Goal: Complete application form

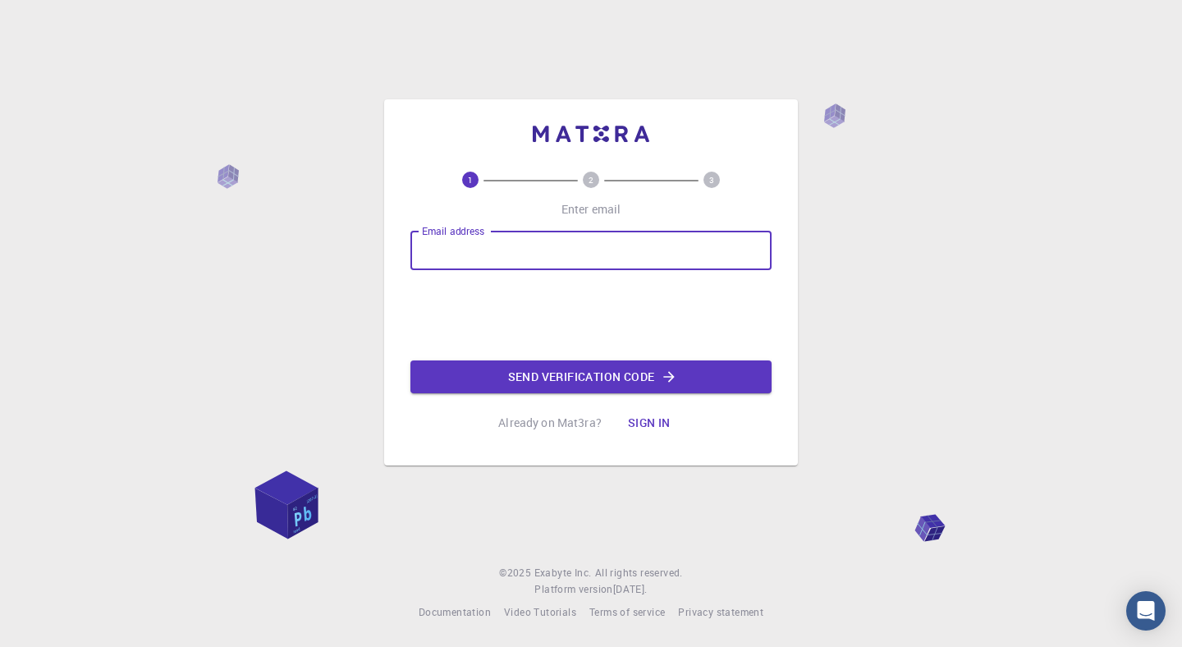
type input "[EMAIL_ADDRESS][DOMAIN_NAME]"
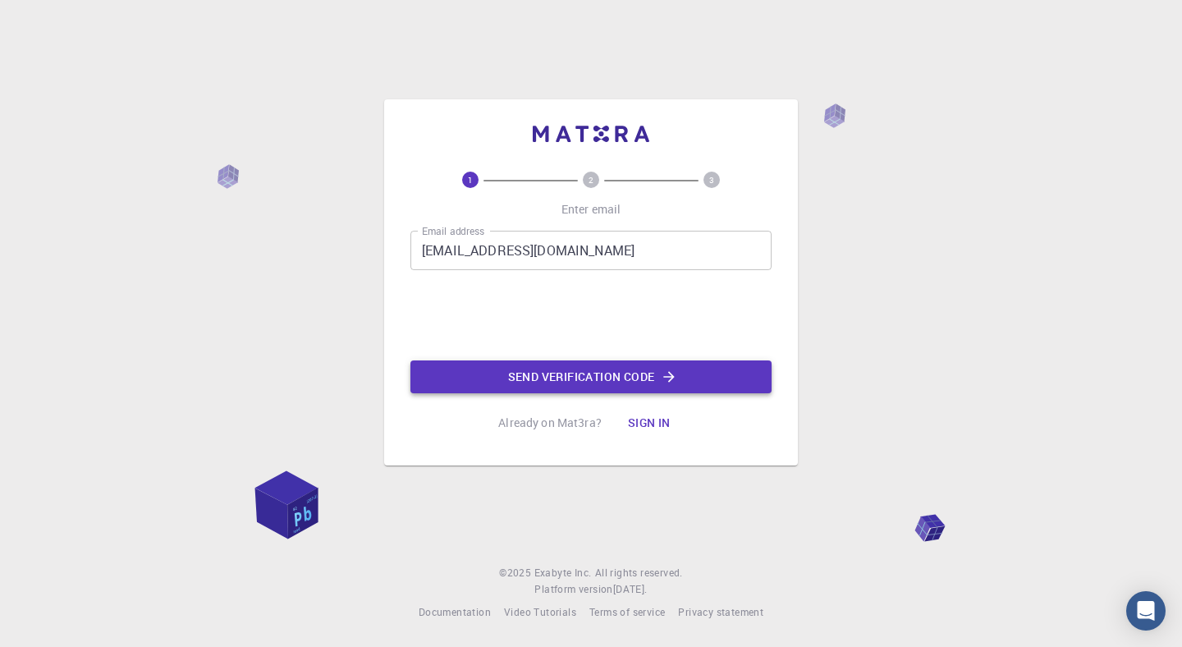
click at [537, 381] on button "Send verification code" at bounding box center [590, 376] width 361 height 33
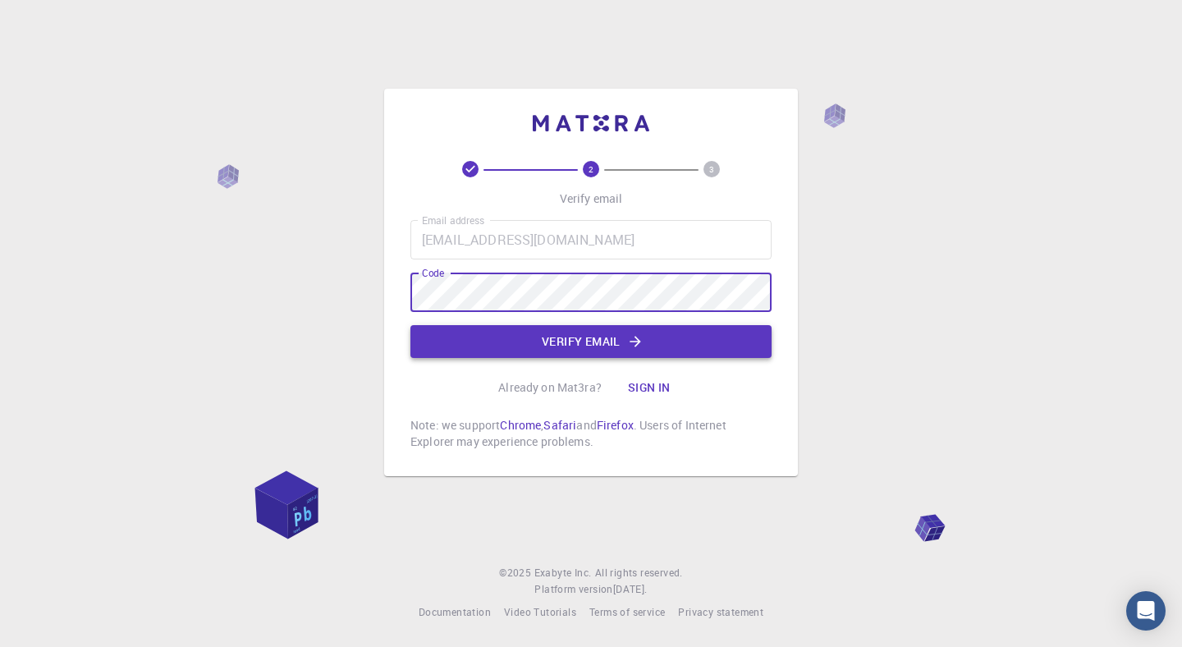
click at [532, 336] on button "Verify email" at bounding box center [590, 341] width 361 height 33
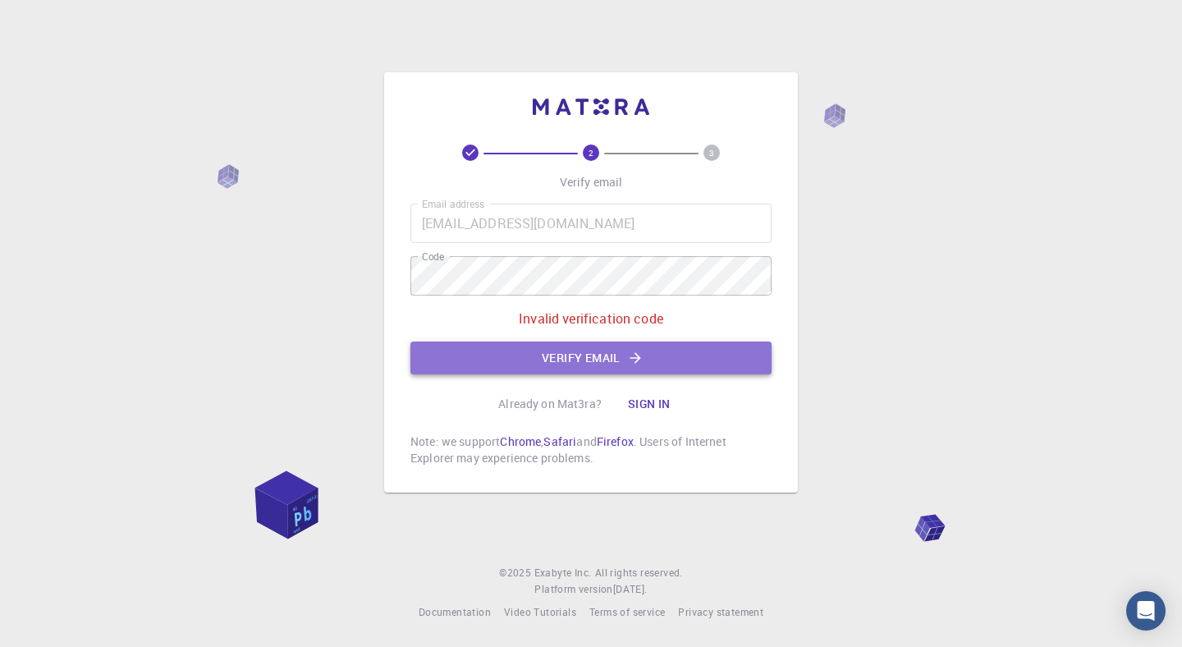
click at [484, 357] on button "Verify email" at bounding box center [590, 357] width 361 height 33
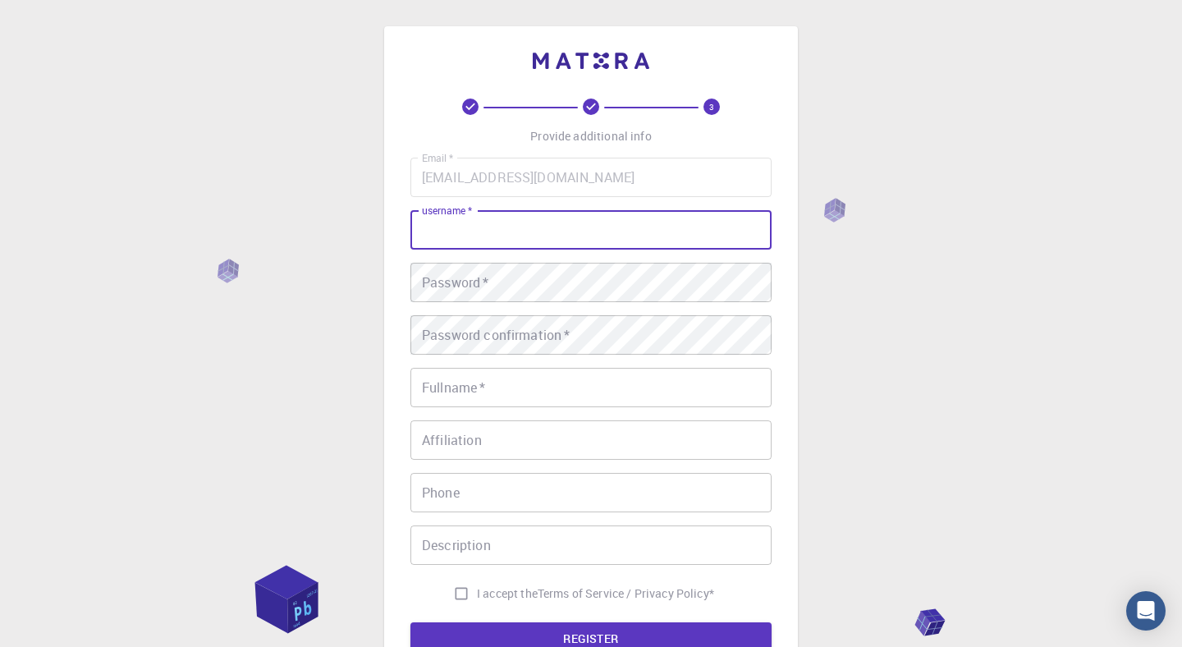
click at [524, 248] on input "username   *" at bounding box center [590, 229] width 361 height 39
click at [472, 225] on input "[PERSON_NAME]" at bounding box center [590, 229] width 361 height 39
type input "[PERSON_NAME]"
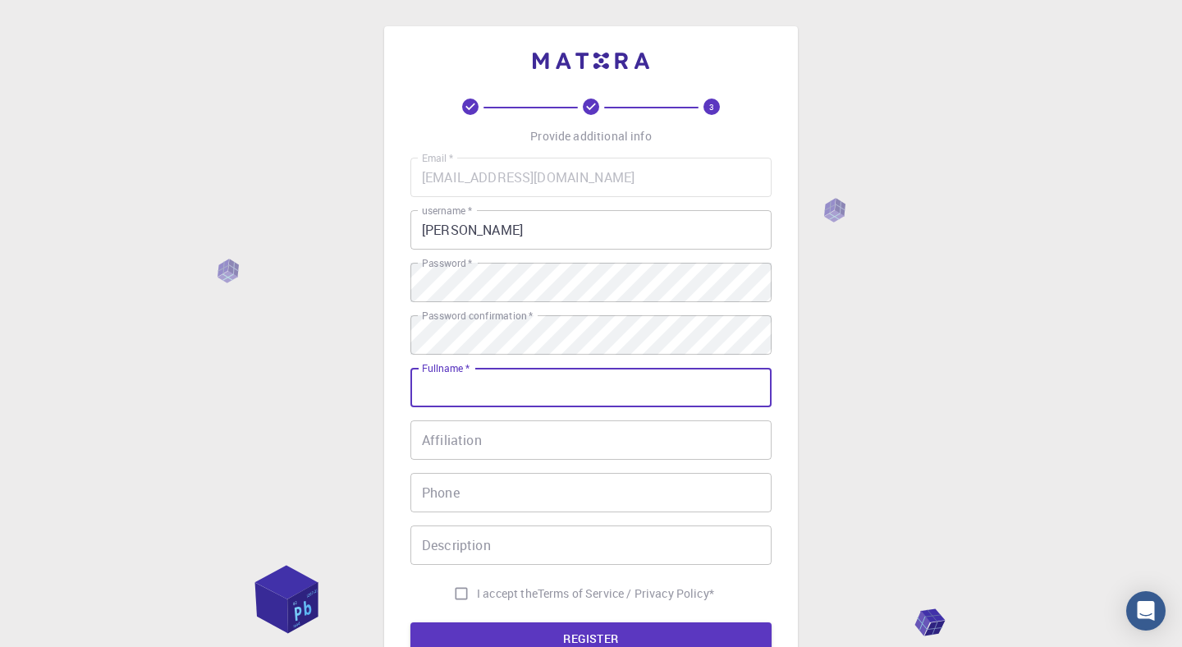
click at [482, 389] on input "Fullname   *" at bounding box center [590, 387] width 361 height 39
type input "[PERSON_NAME] [PERSON_NAME]"
type input "01110407181"
click at [423, 390] on input "[PERSON_NAME] [PERSON_NAME]" at bounding box center [590, 387] width 361 height 39
type input "[PERSON_NAME] [PERSON_NAME]"
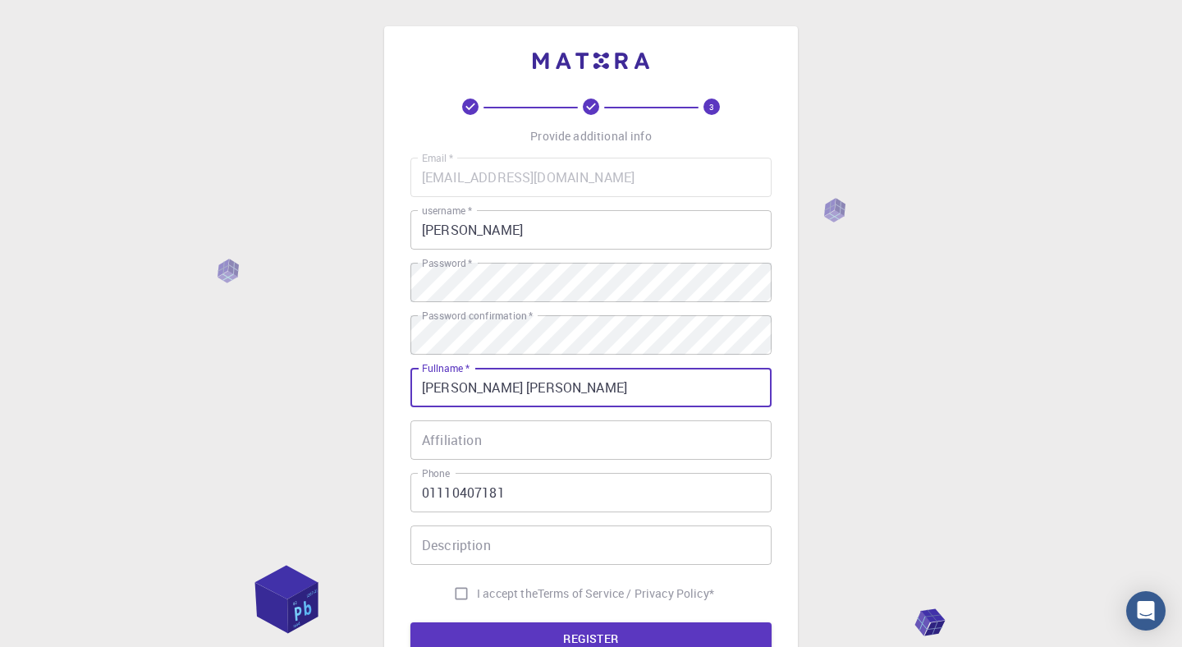
click at [460, 430] on input "Affiliation" at bounding box center [590, 439] width 361 height 39
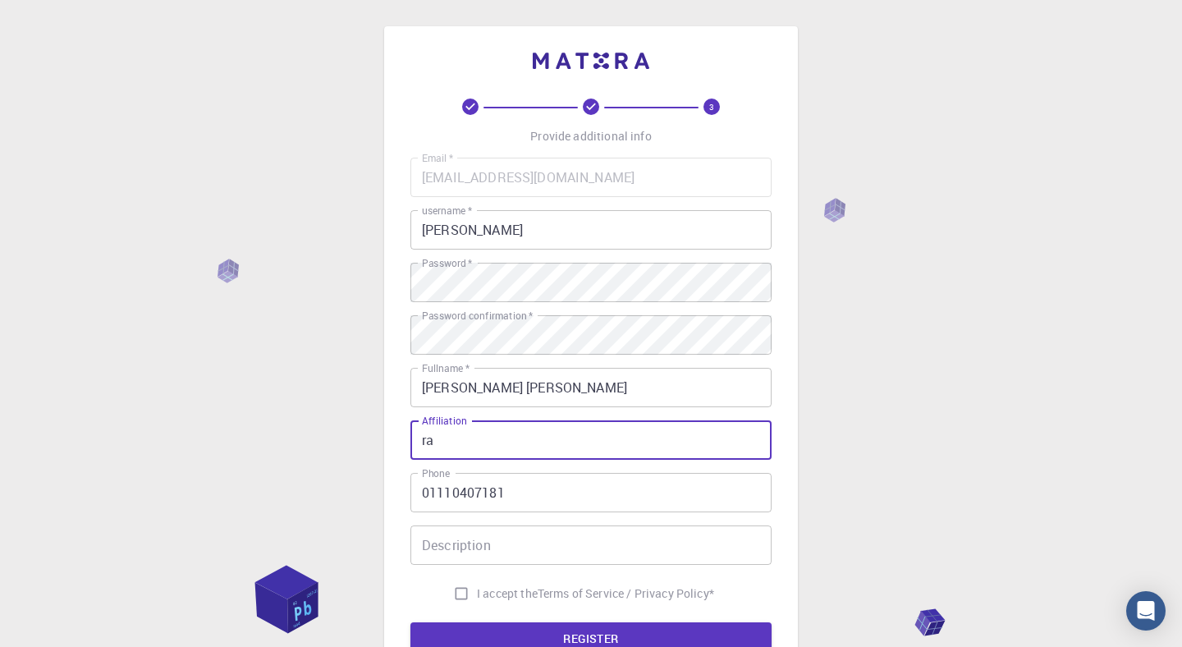
type input "r"
type input "AUC"
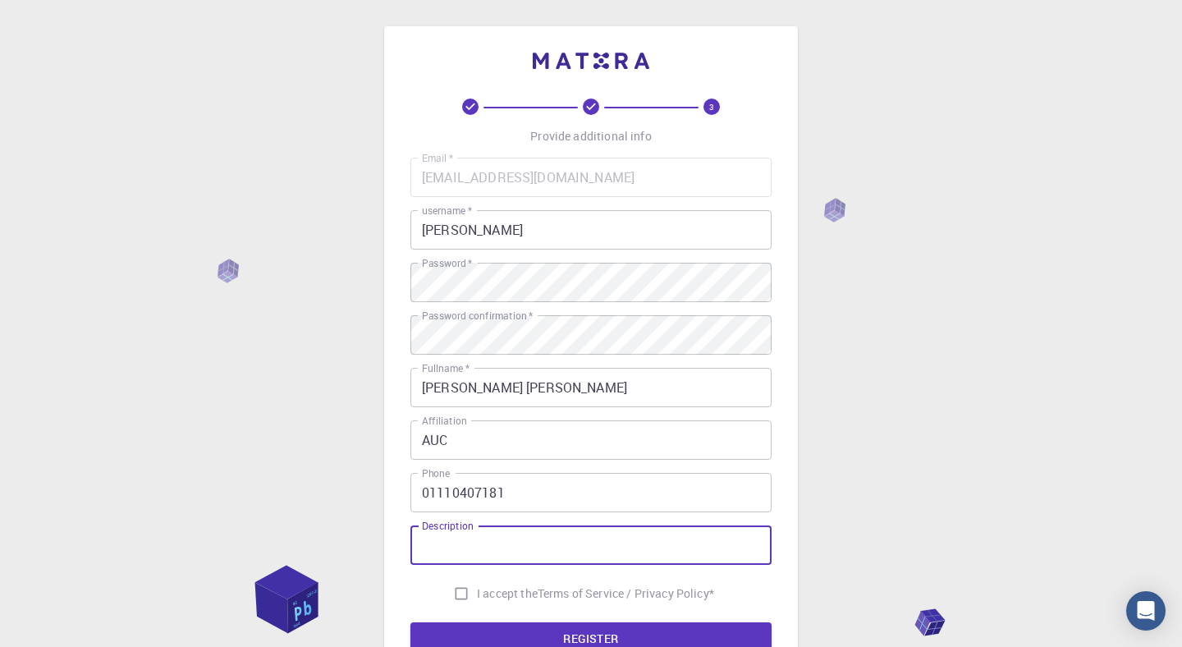
click at [523, 545] on input "Description" at bounding box center [590, 544] width 361 height 39
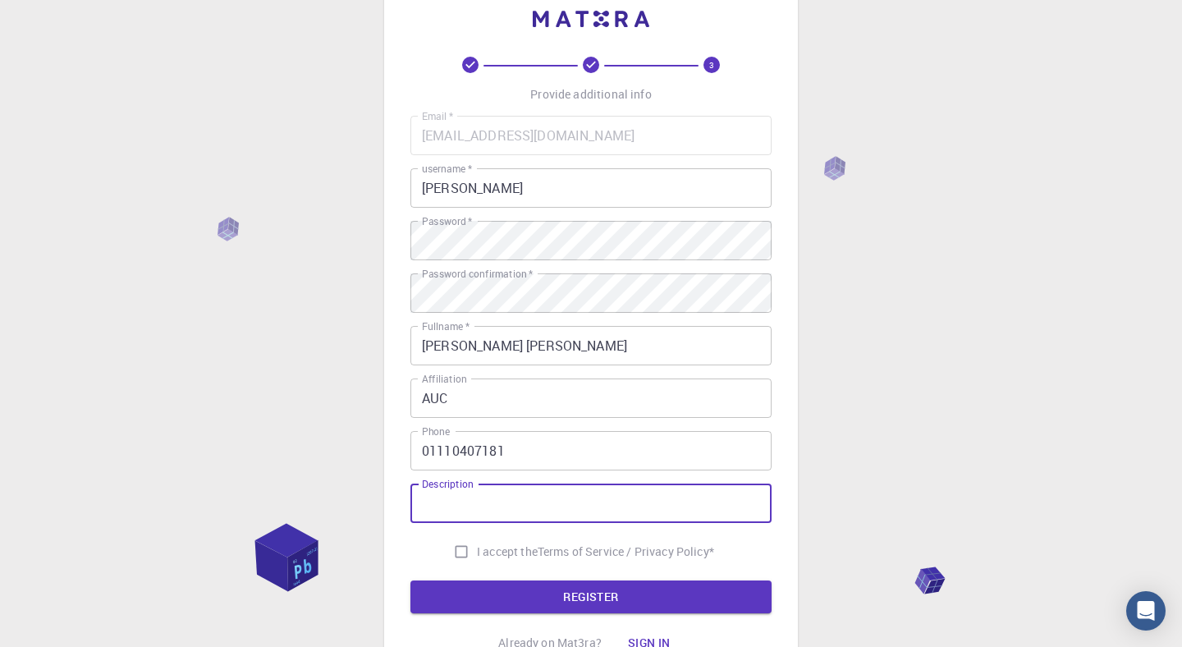
scroll to position [43, 0]
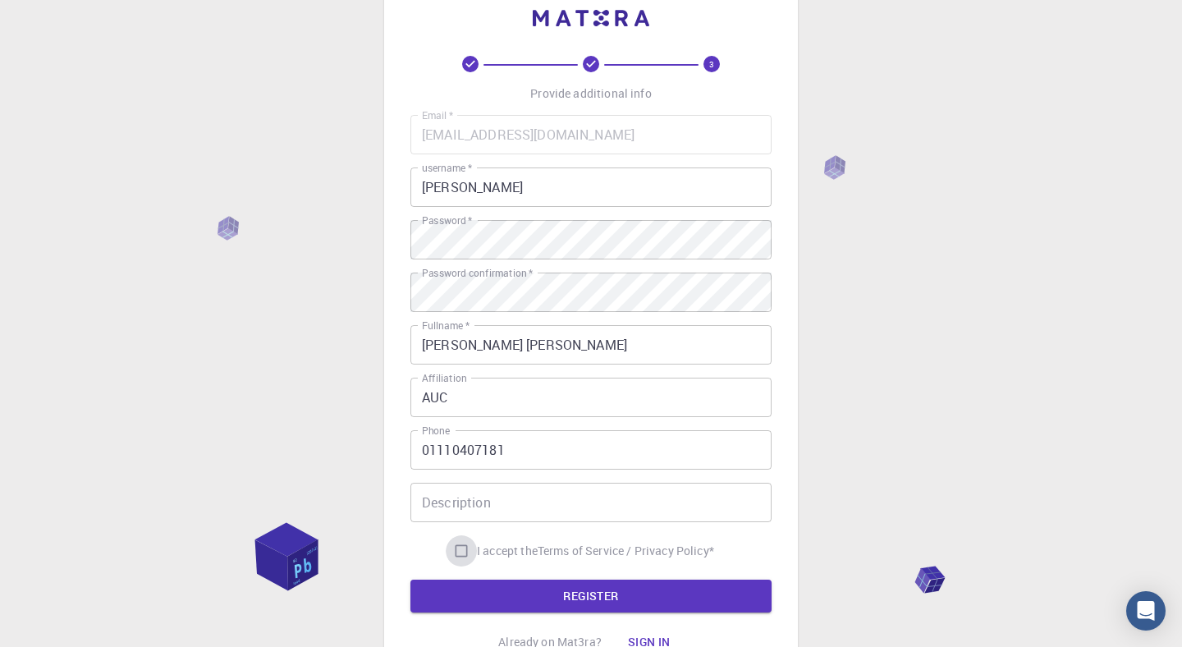
click at [462, 551] on input "I accept the Terms of Service / Privacy Policy *" at bounding box center [461, 550] width 31 height 31
checkbox input "true"
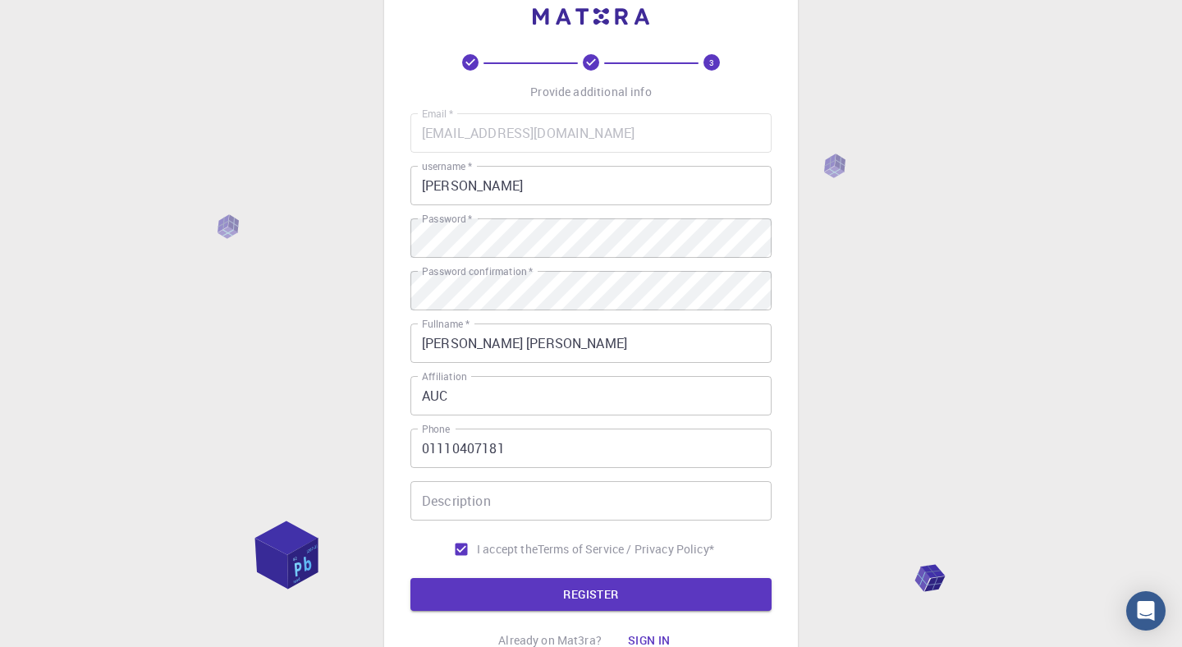
scroll to position [50, 0]
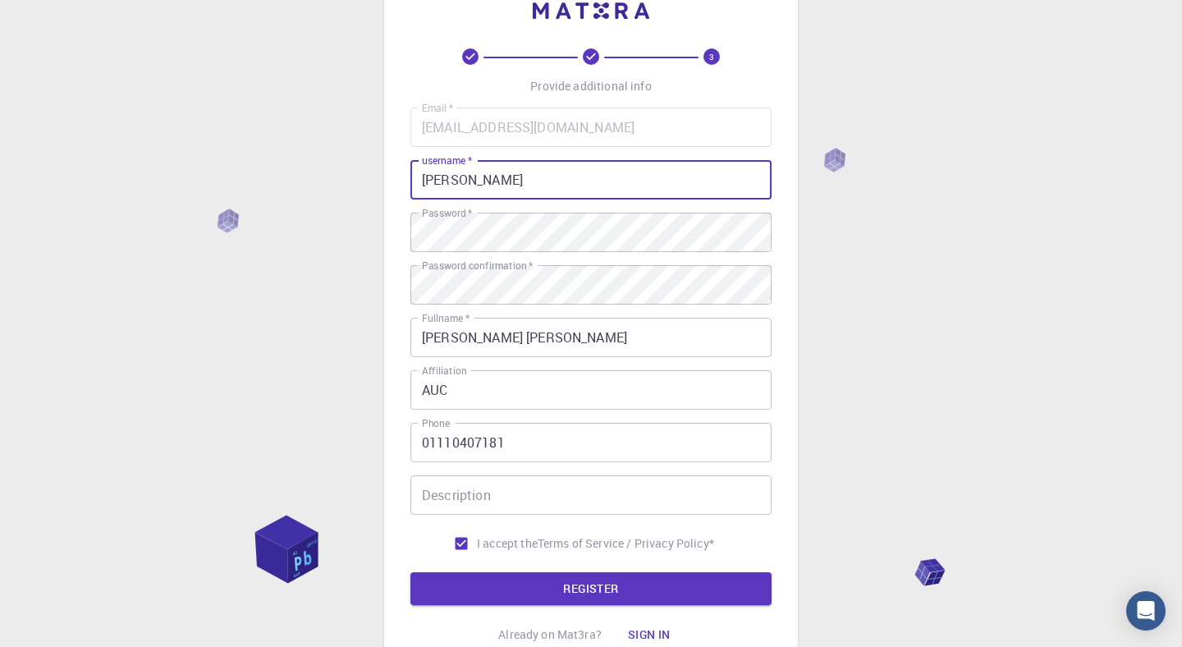
click at [448, 180] on input "[PERSON_NAME]" at bounding box center [590, 179] width 361 height 39
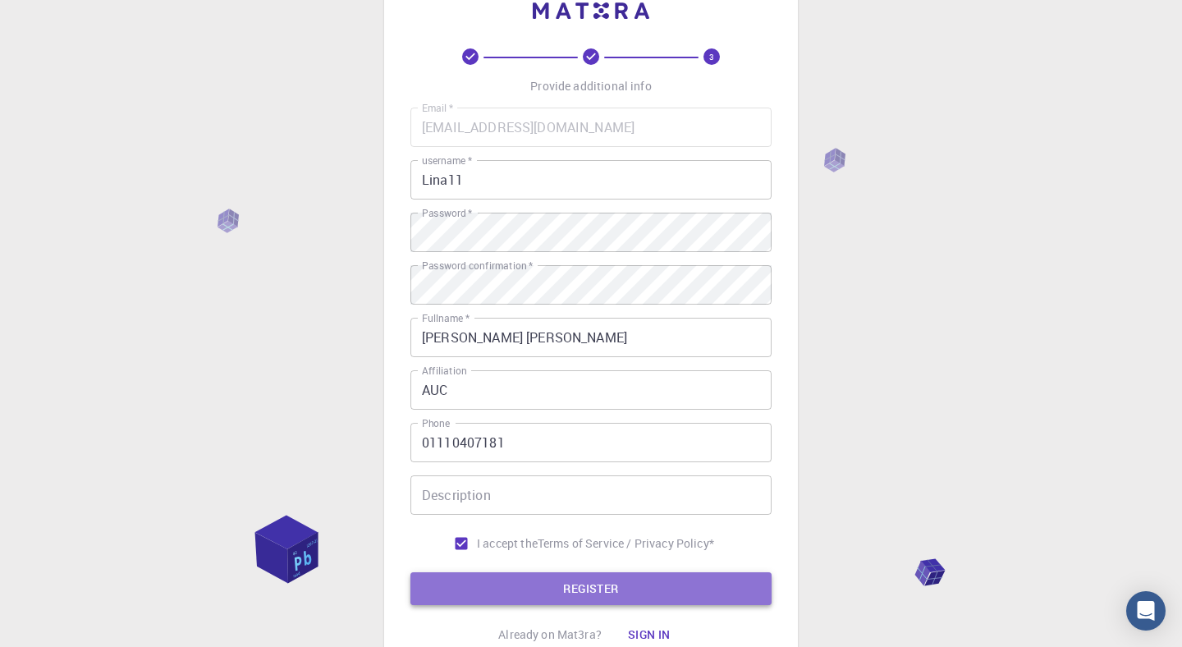
click at [540, 591] on button "REGISTER" at bounding box center [590, 588] width 361 height 33
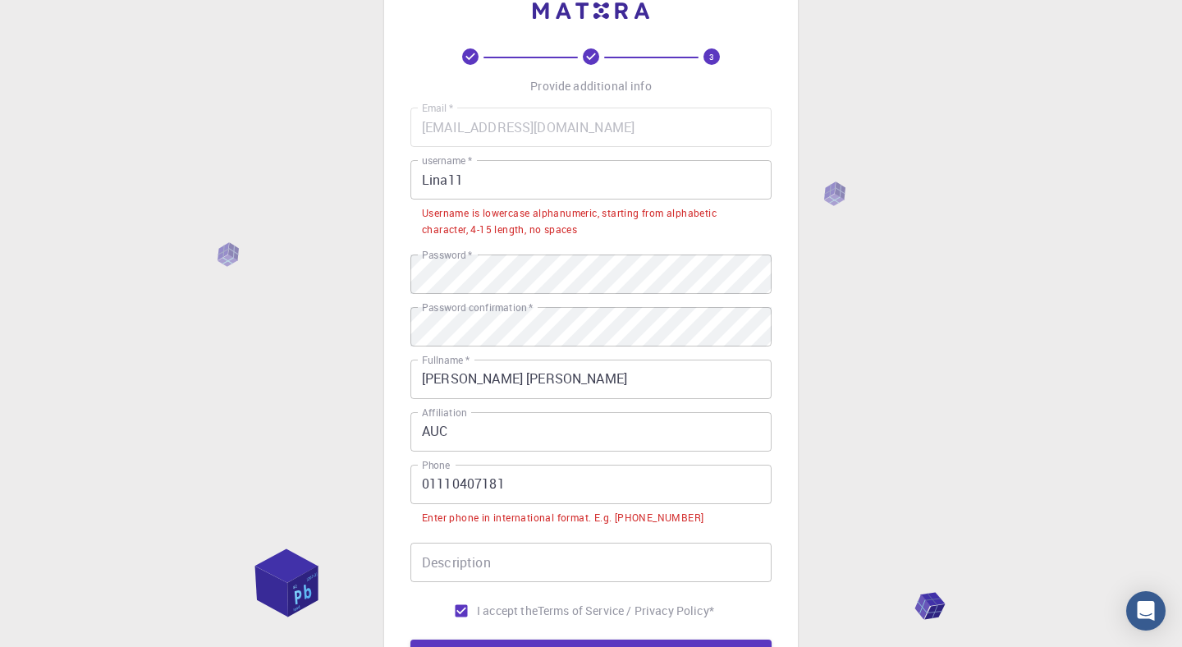
click at [487, 185] on input "Lina11" at bounding box center [590, 179] width 361 height 39
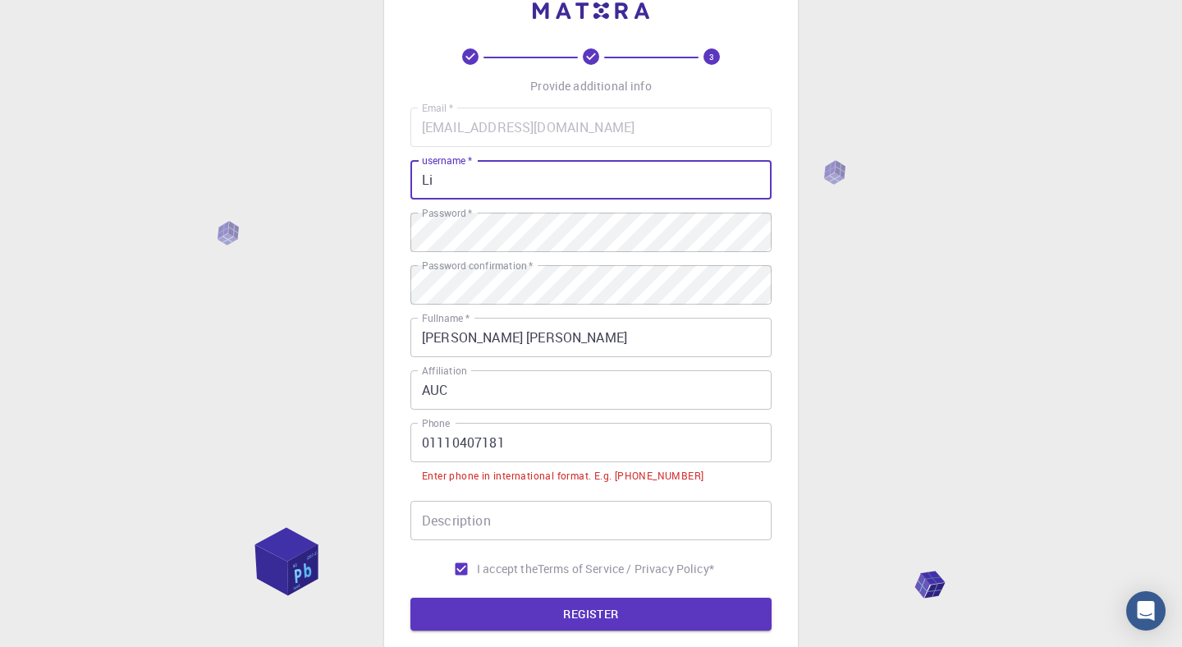
type input "L"
type input "lina11"
click at [535, 610] on button "REGISTER" at bounding box center [590, 613] width 361 height 33
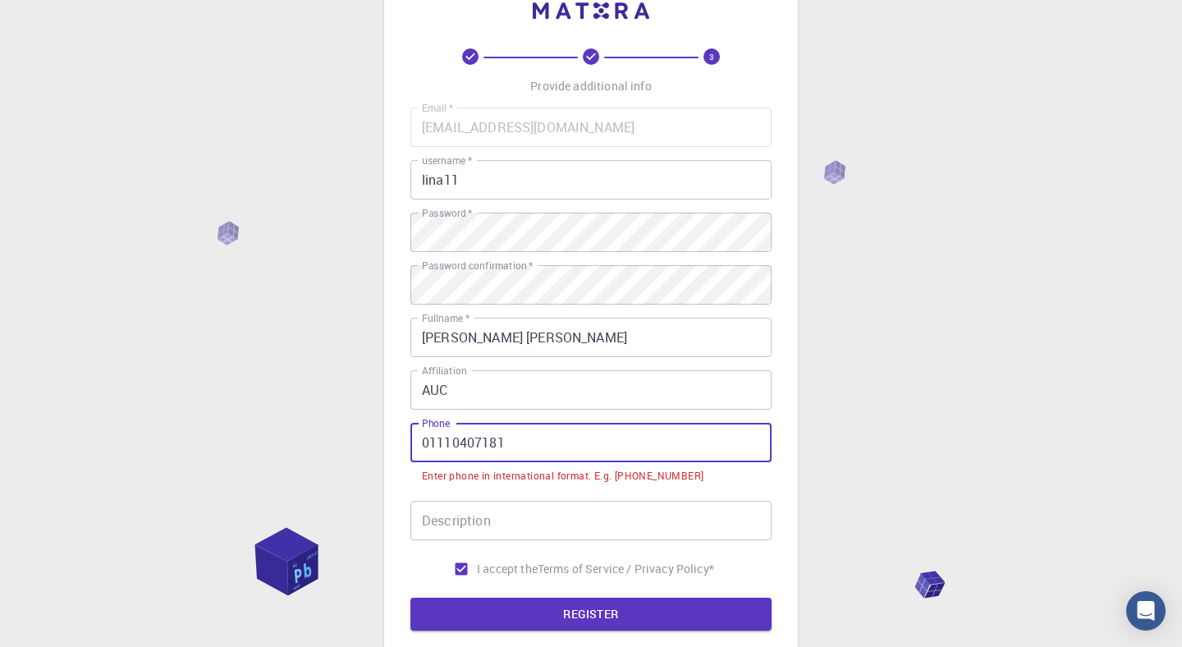
click at [424, 446] on input "01110407181" at bounding box center [590, 442] width 361 height 39
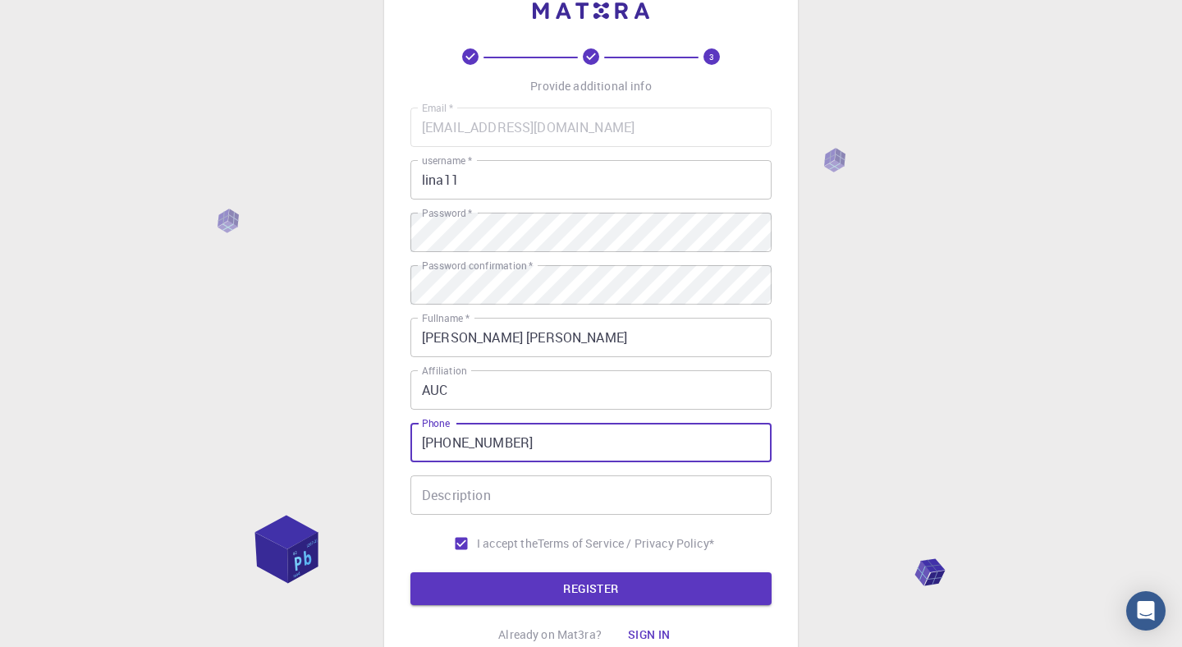
click at [491, 459] on input "[PHONE_NUMBER]" at bounding box center [590, 442] width 361 height 39
type input "[PHONE_NUMBER]"
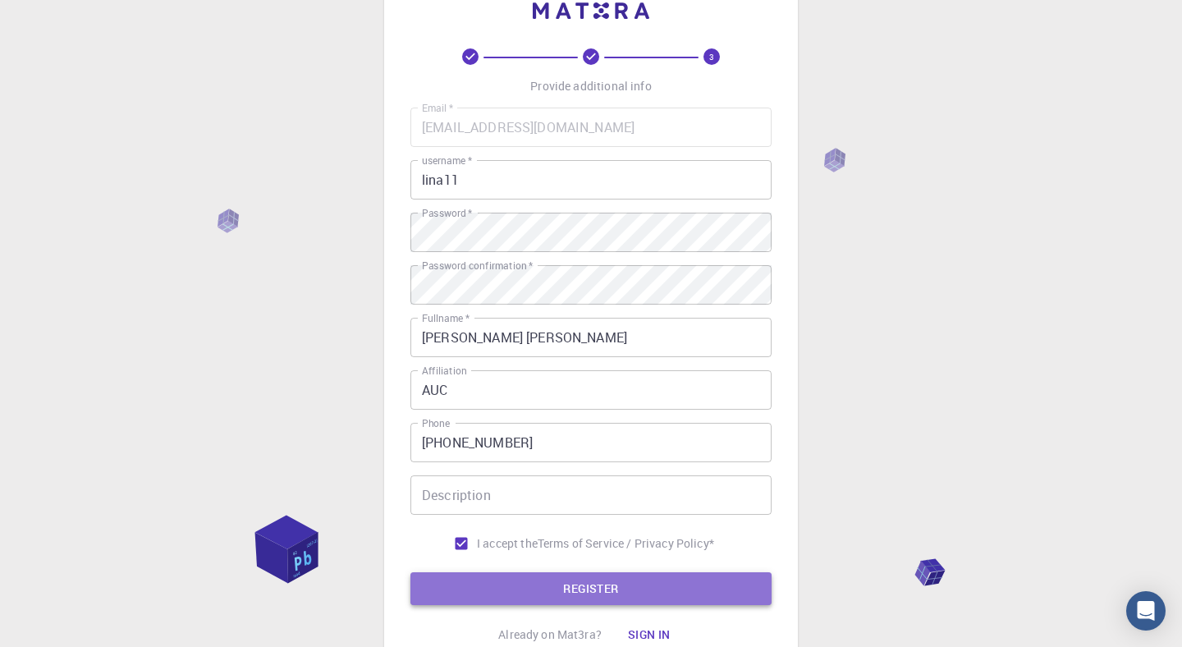
click at [480, 590] on button "REGISTER" at bounding box center [590, 588] width 361 height 33
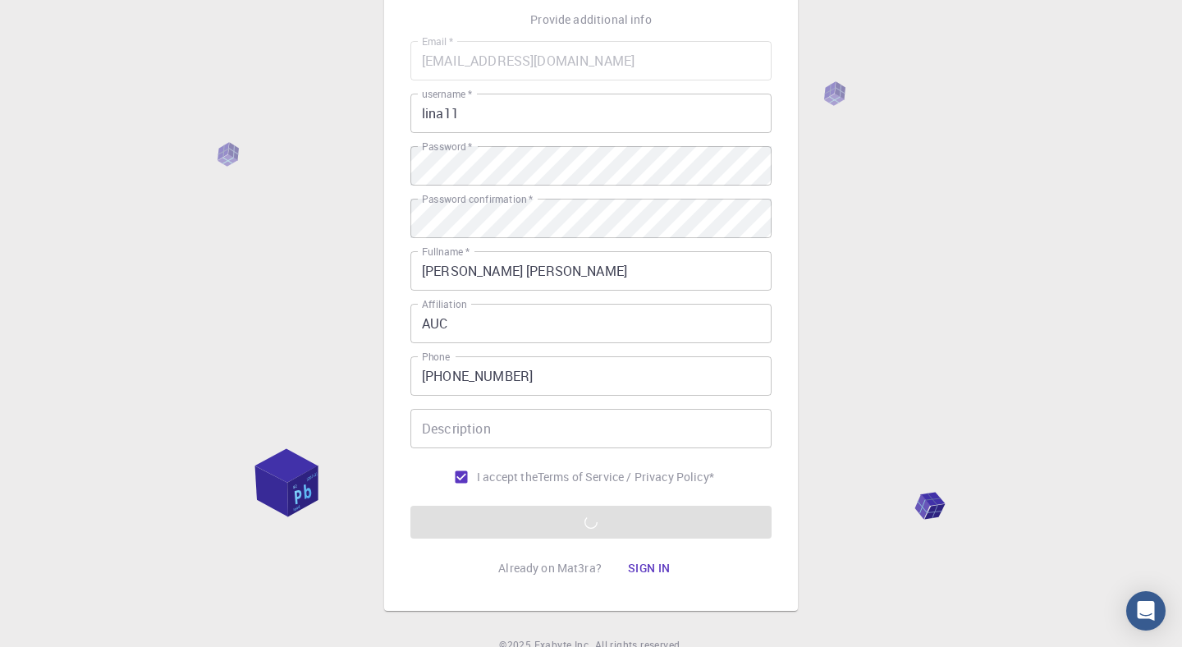
scroll to position [118, 0]
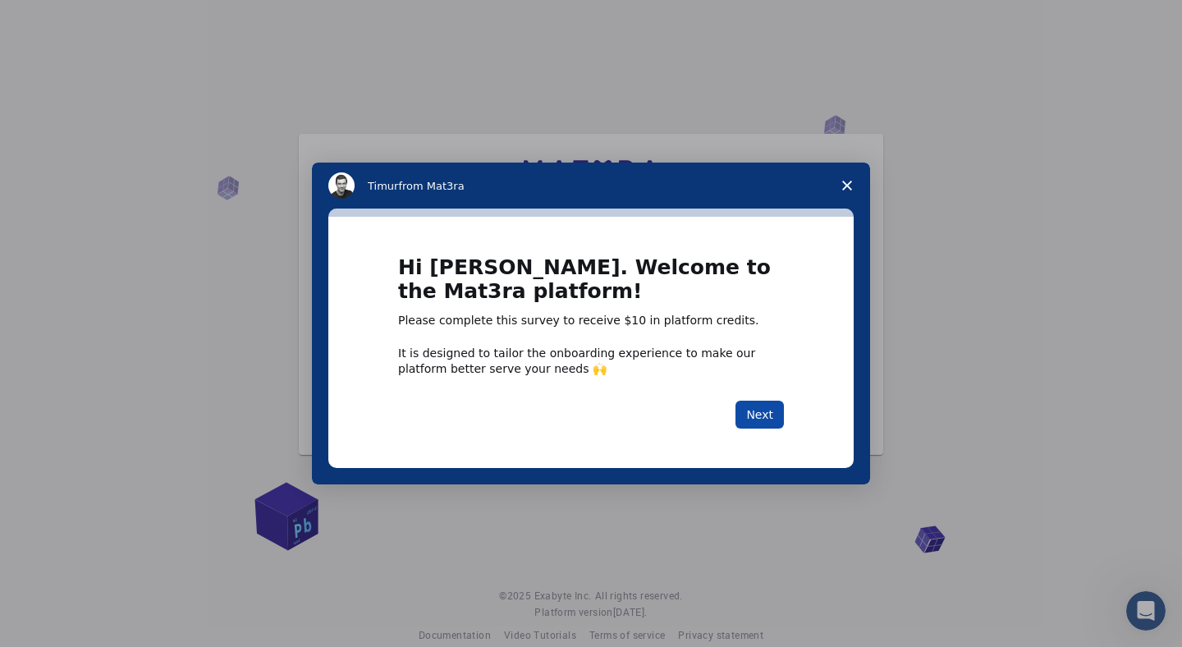
click at [766, 411] on button "Next" at bounding box center [759, 414] width 48 height 28
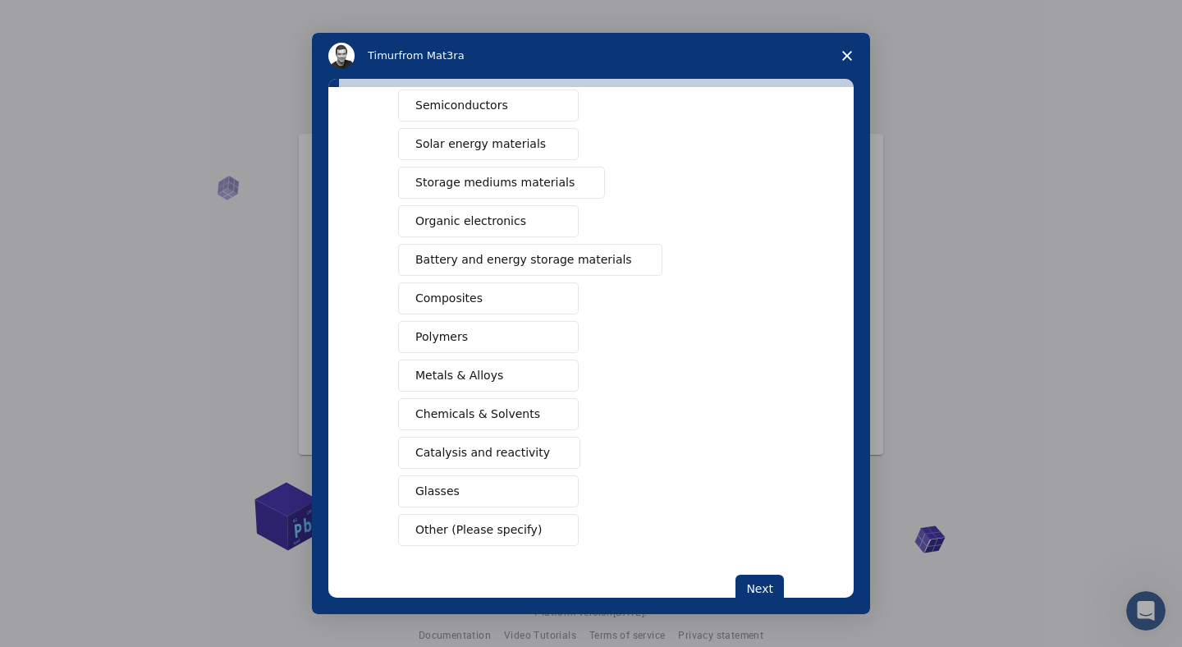
scroll to position [105, 0]
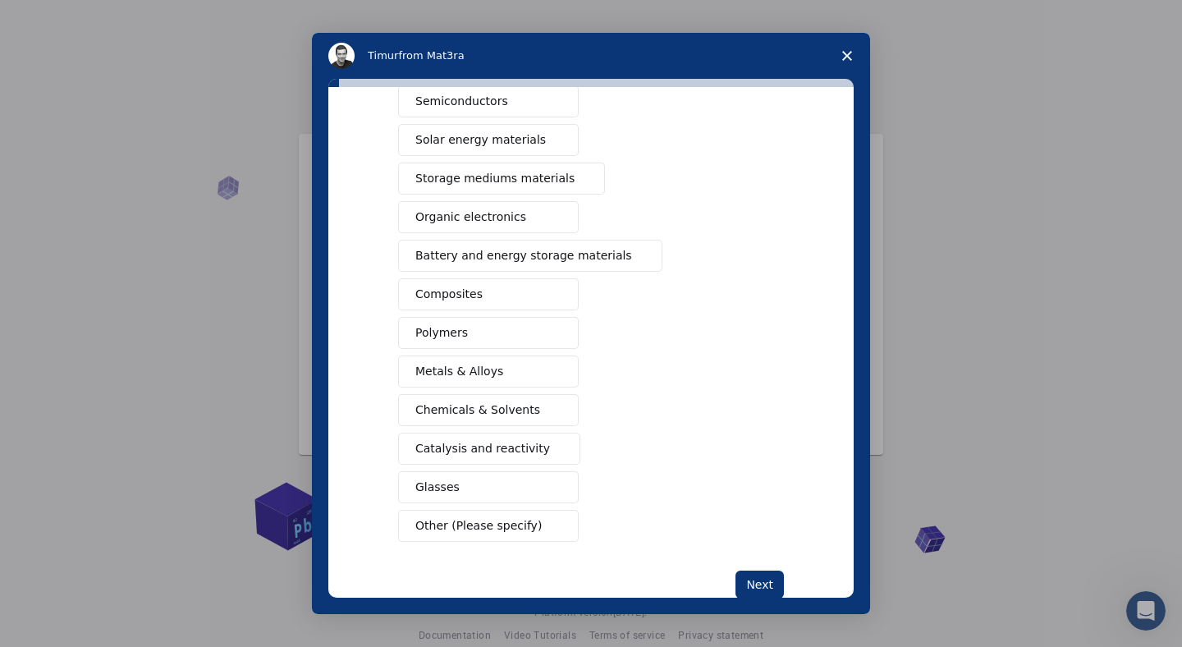
click at [520, 255] on span "Battery and energy storage materials" at bounding box center [523, 255] width 217 height 17
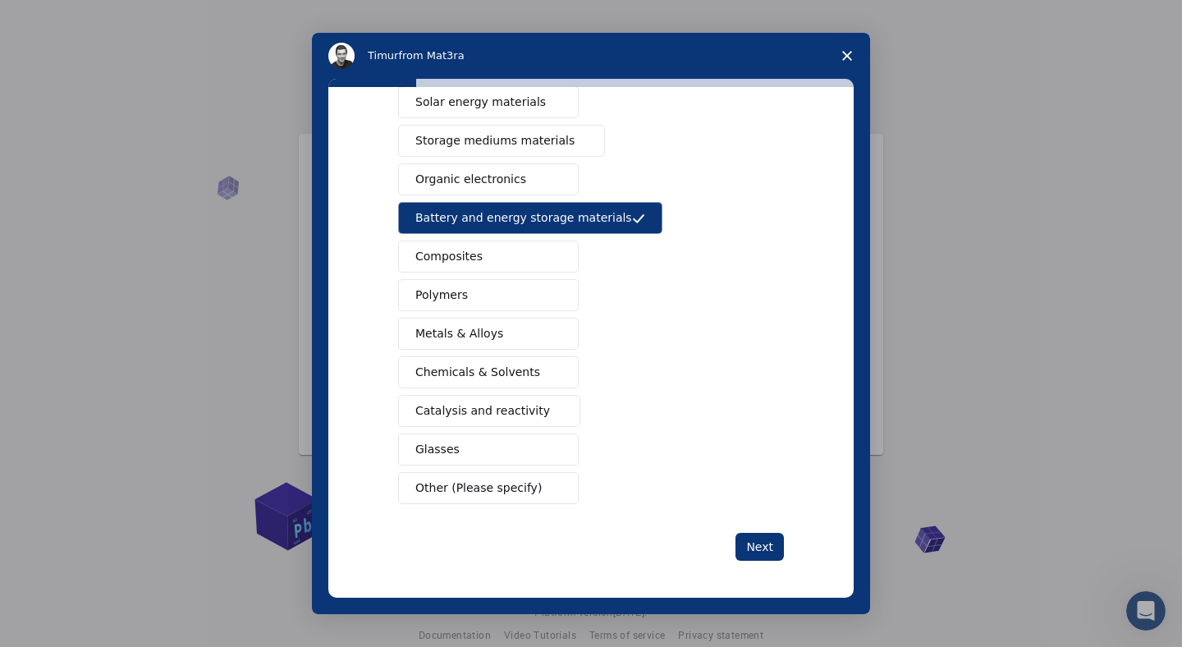
scroll to position [145, 0]
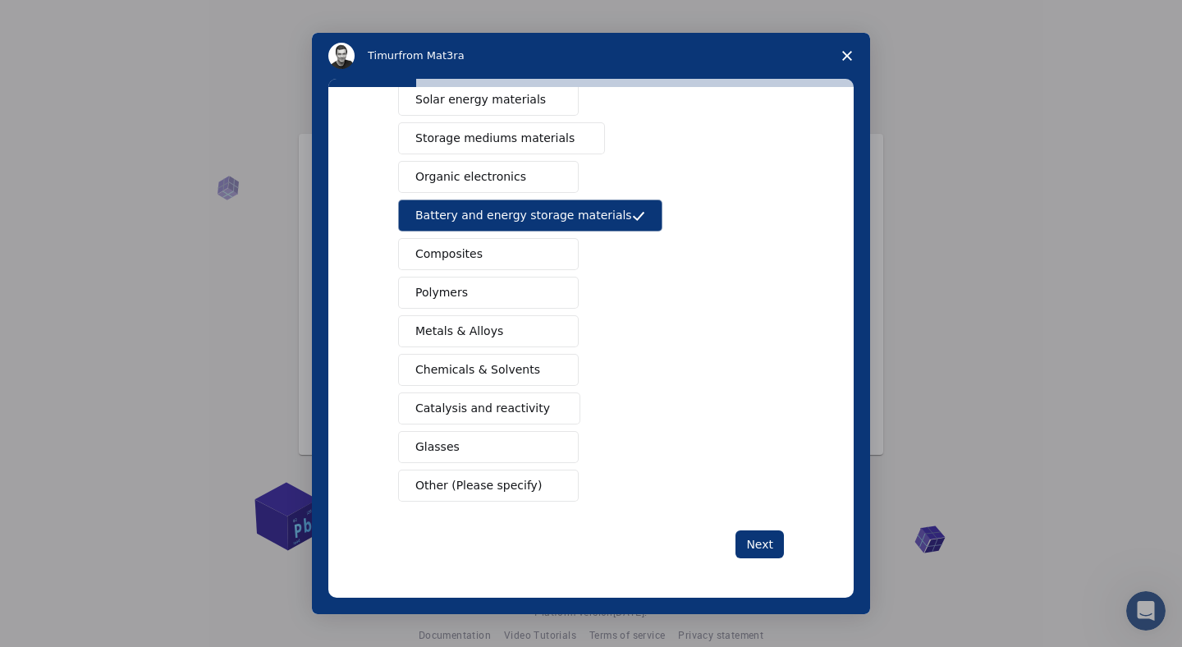
click at [473, 496] on button "Other (Please specify)" at bounding box center [488, 485] width 181 height 32
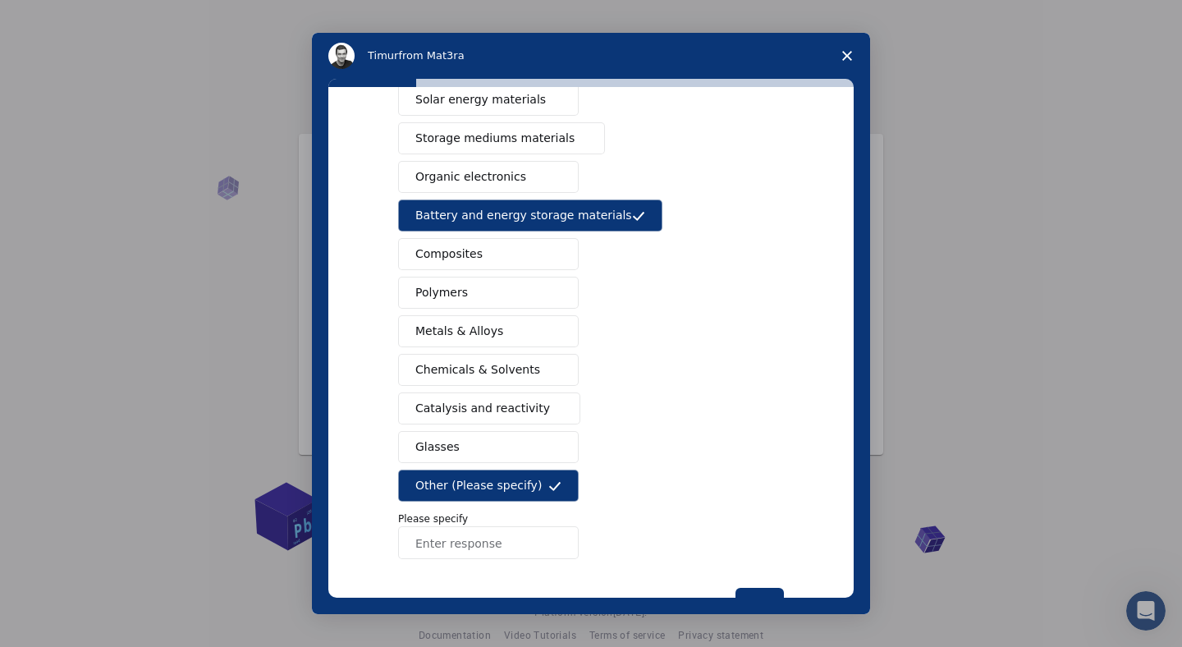
click at [473, 492] on span "Other (Please specify)" at bounding box center [478, 485] width 126 height 17
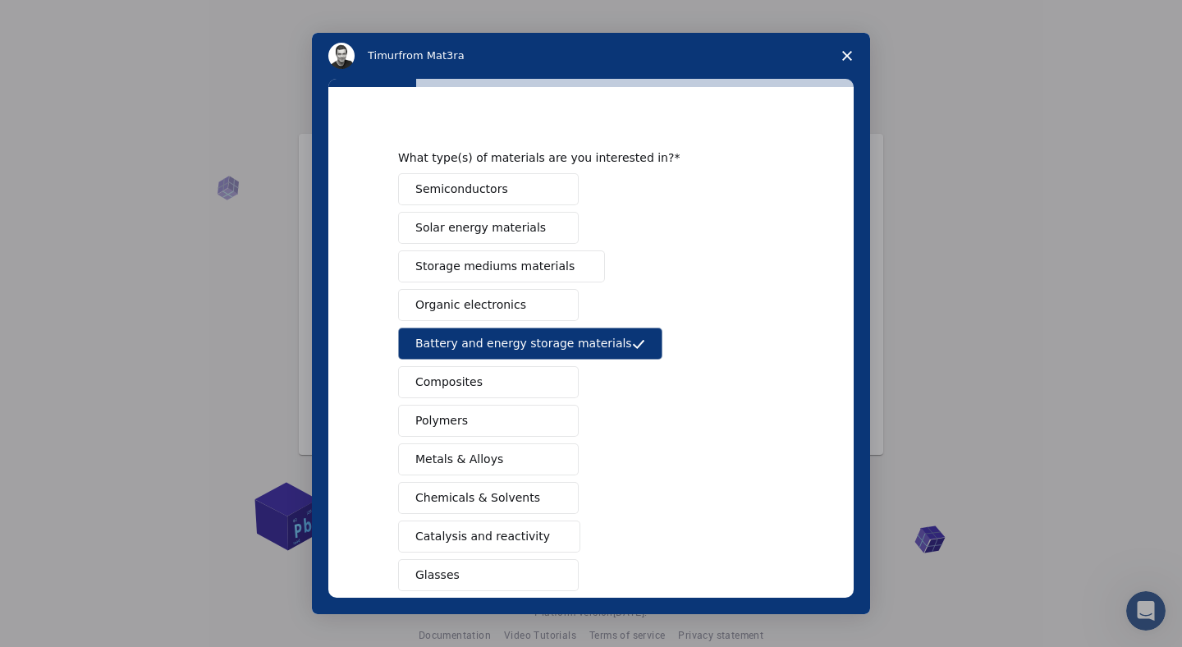
scroll to position [21, 0]
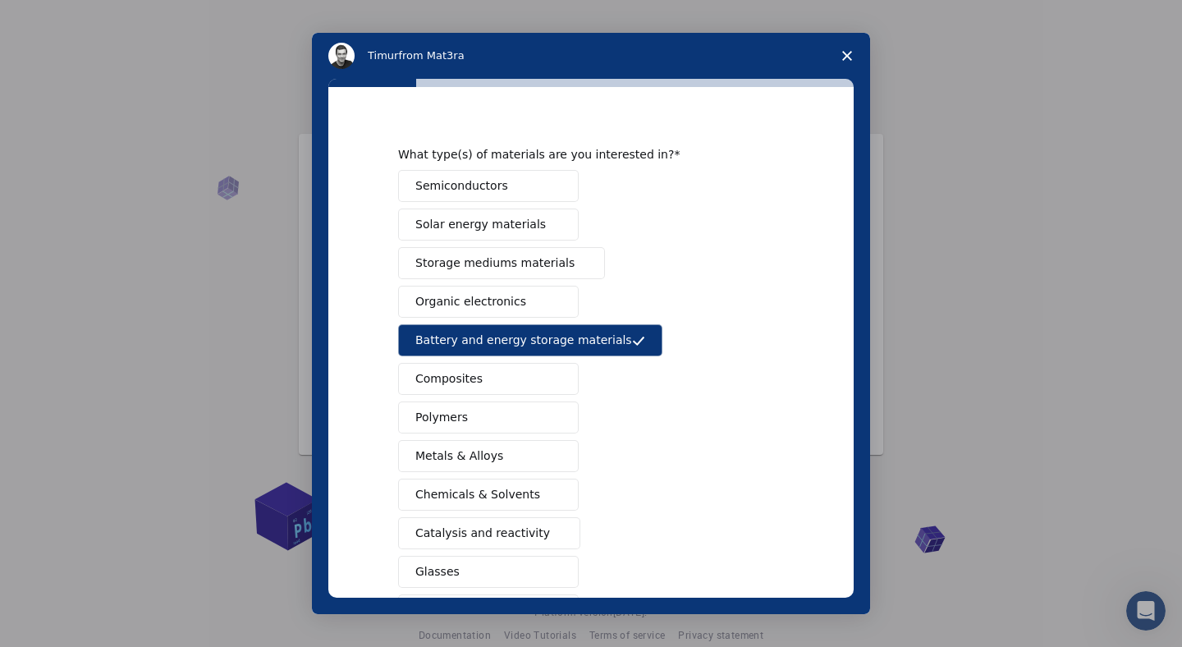
click at [477, 421] on button "Polymers" at bounding box center [488, 417] width 181 height 32
click at [478, 446] on button "Metals & Alloys" at bounding box center [488, 456] width 181 height 32
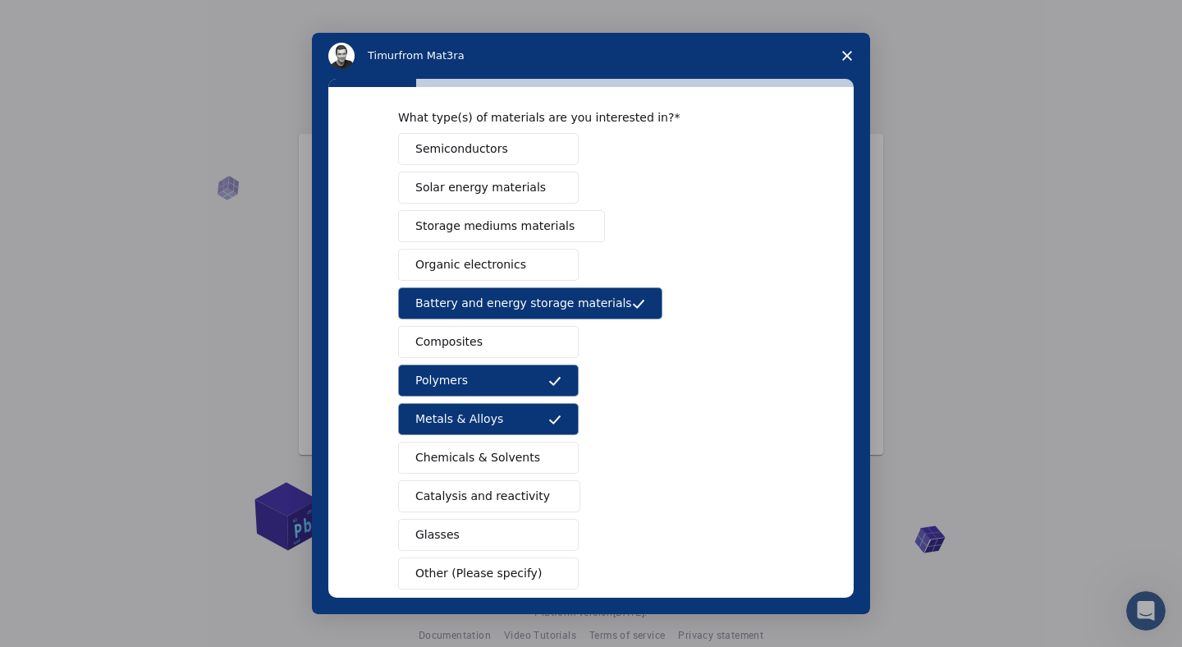
scroll to position [58, 0]
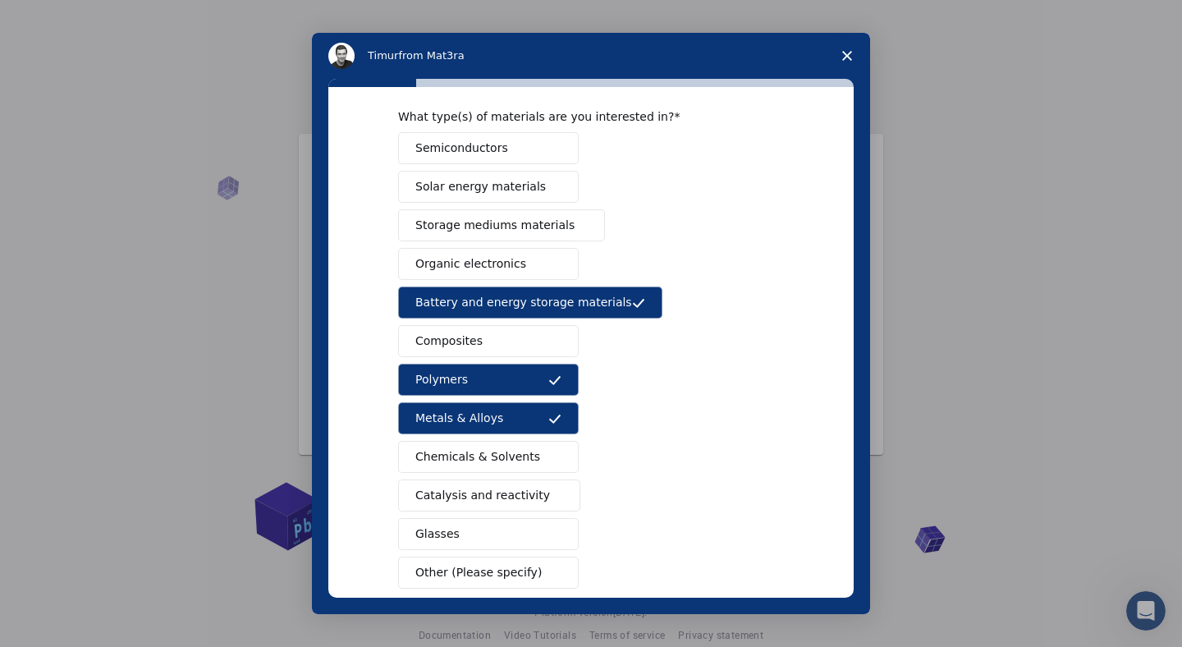
click at [475, 450] on span "Chemicals & Solvents" at bounding box center [477, 456] width 125 height 17
click at [475, 449] on span "Chemicals & Solvents" at bounding box center [477, 456] width 125 height 17
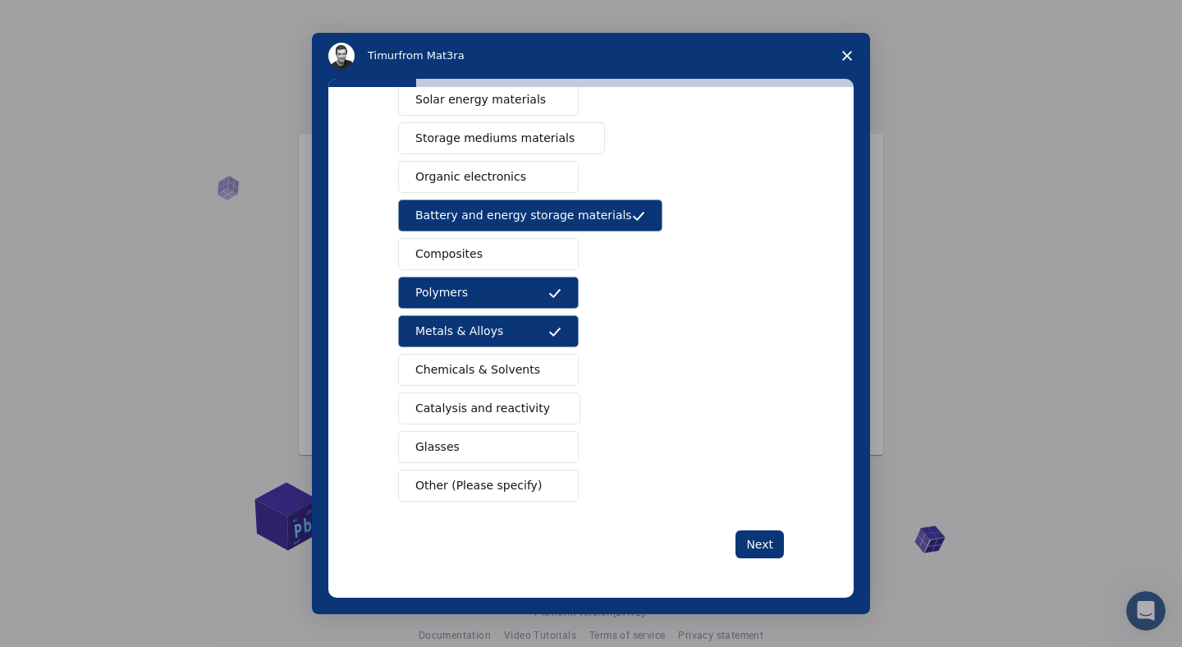
click at [485, 433] on button "Glasses" at bounding box center [488, 447] width 181 height 32
click at [761, 542] on button "Next" at bounding box center [759, 544] width 48 height 28
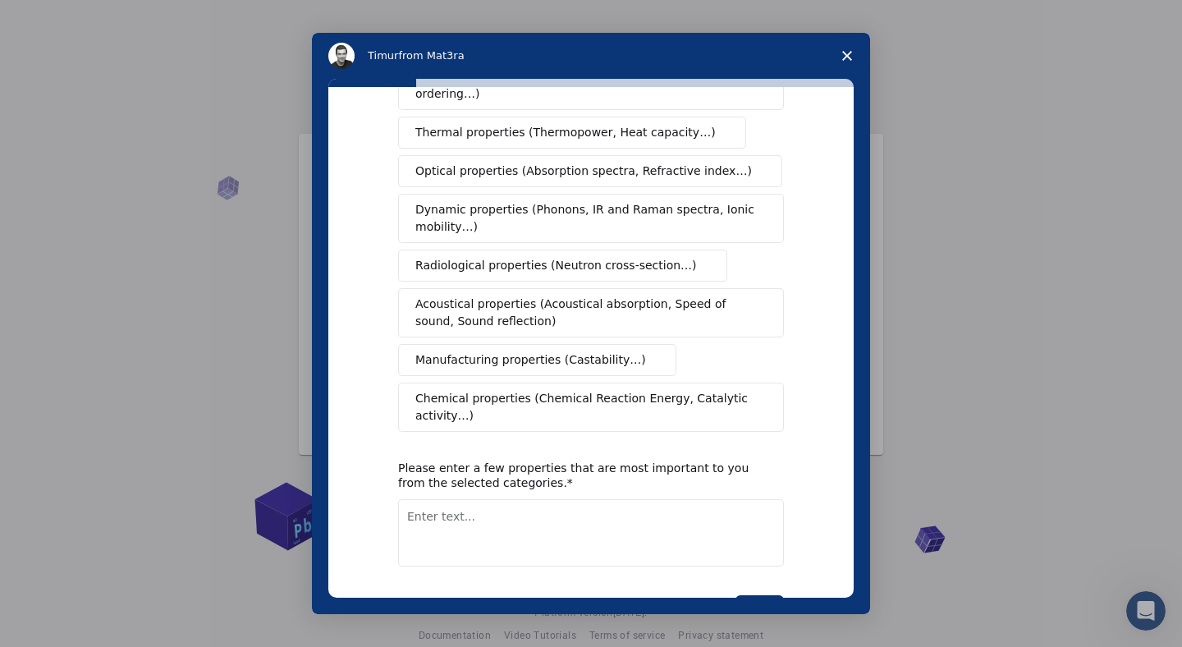
scroll to position [208, 0]
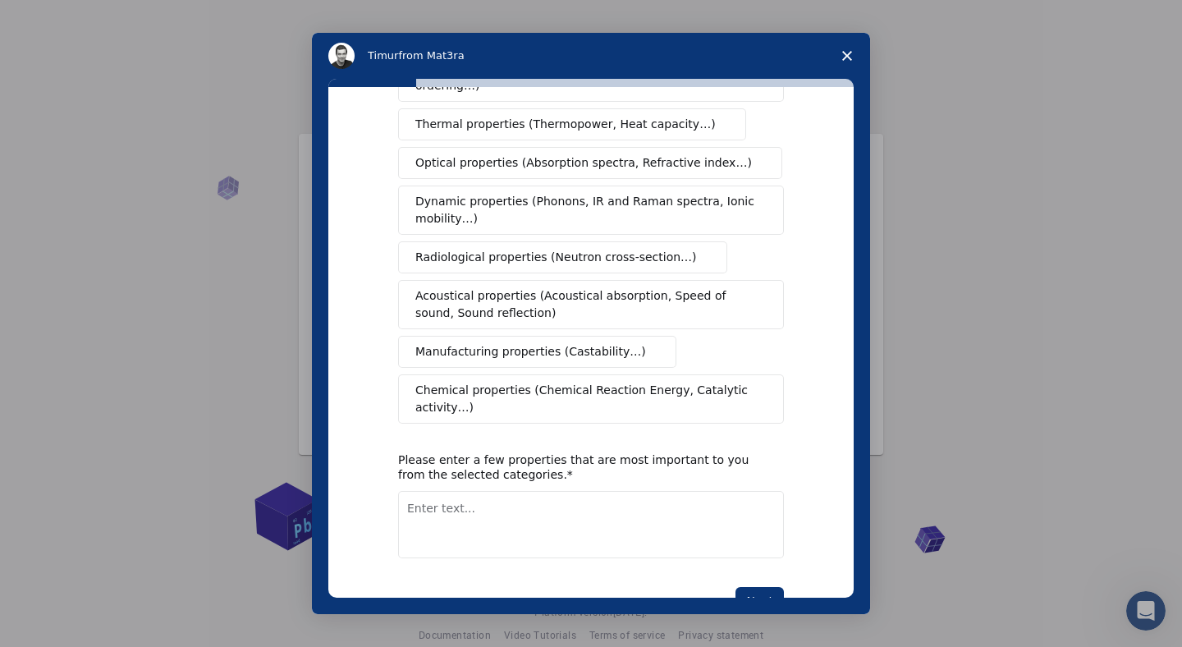
click at [488, 343] on span "Manufacturing properties (Castability…)" at bounding box center [530, 351] width 231 height 17
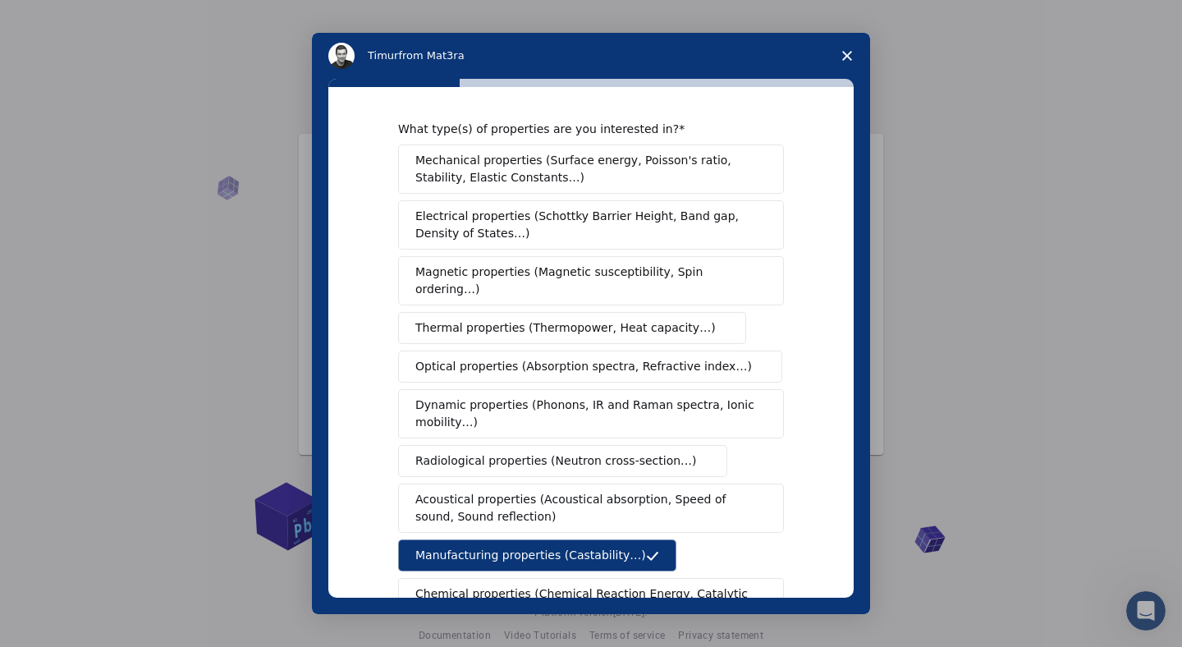
scroll to position [0, 0]
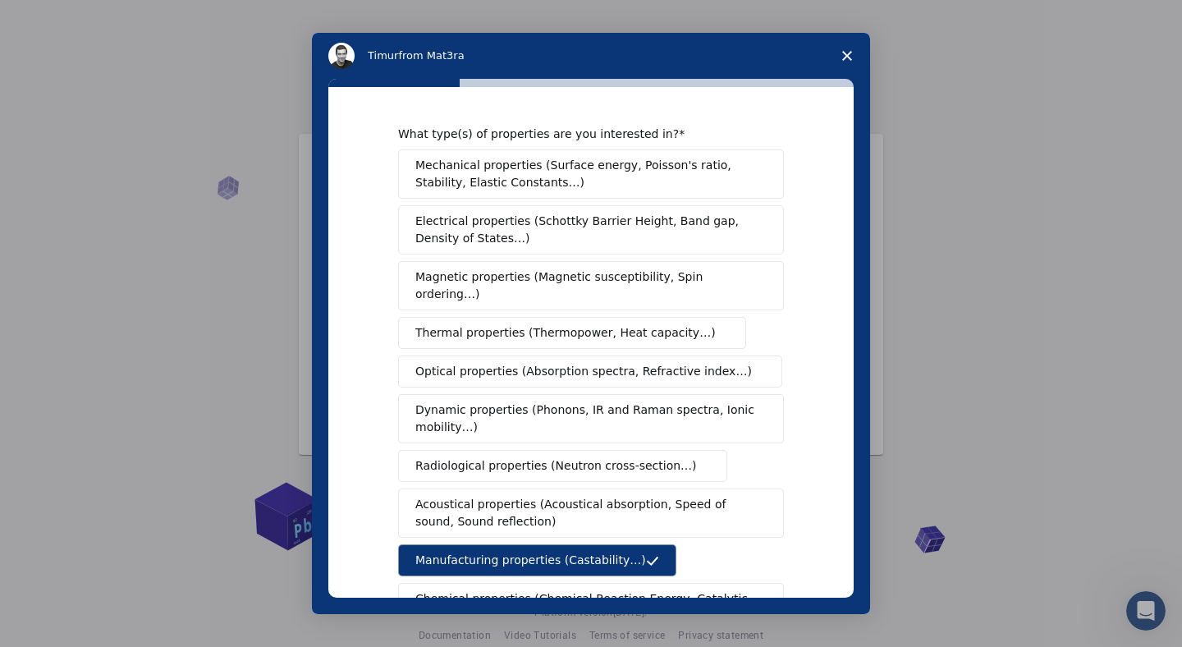
click at [480, 182] on span "Mechanical properties (Surface energy, Poisson's ratio, Stability, Elastic Cons…" at bounding box center [586, 174] width 342 height 34
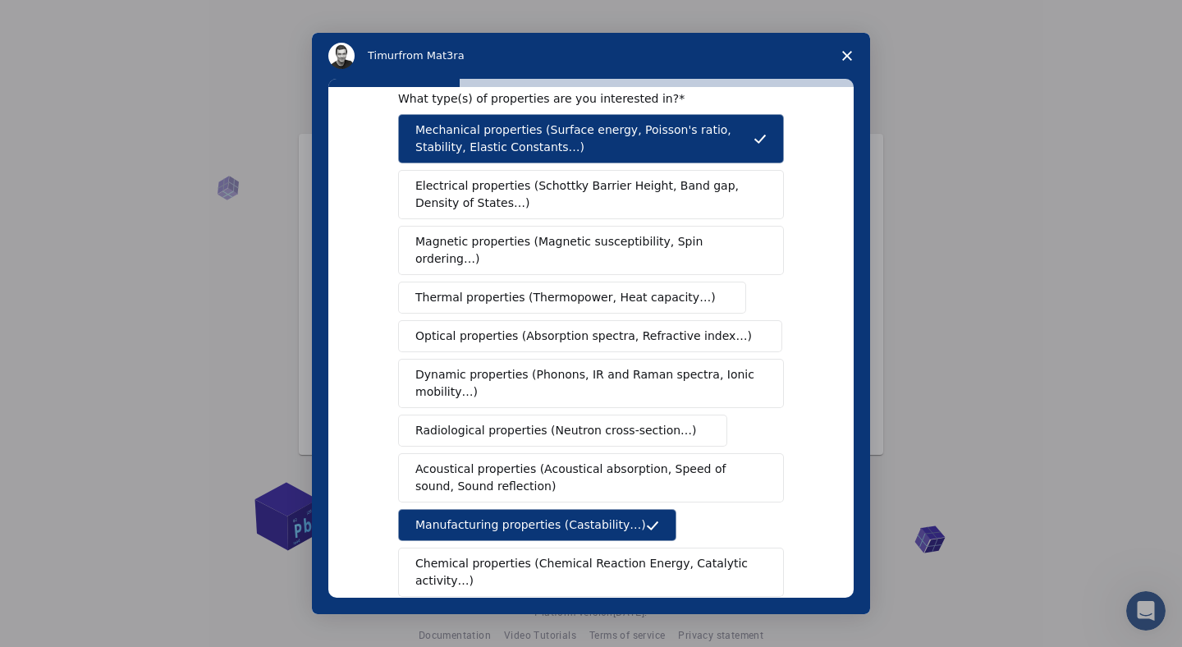
scroll to position [46, 0]
